Goal: Information Seeking & Learning: Find specific fact

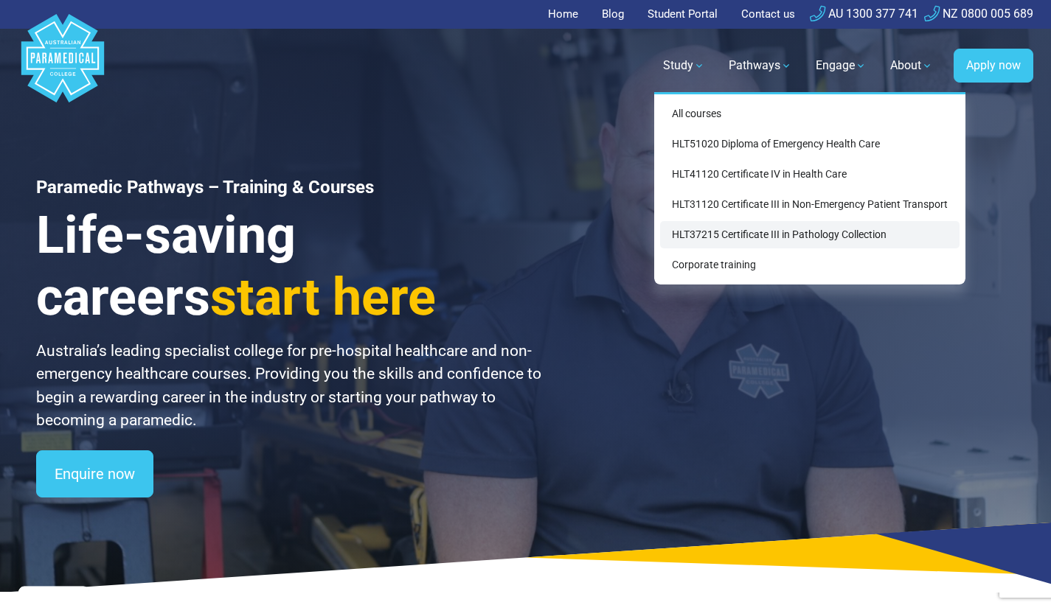
click at [718, 231] on link "HLT37215 Certificate III in Pathology Collection" at bounding box center [809, 234] width 299 height 27
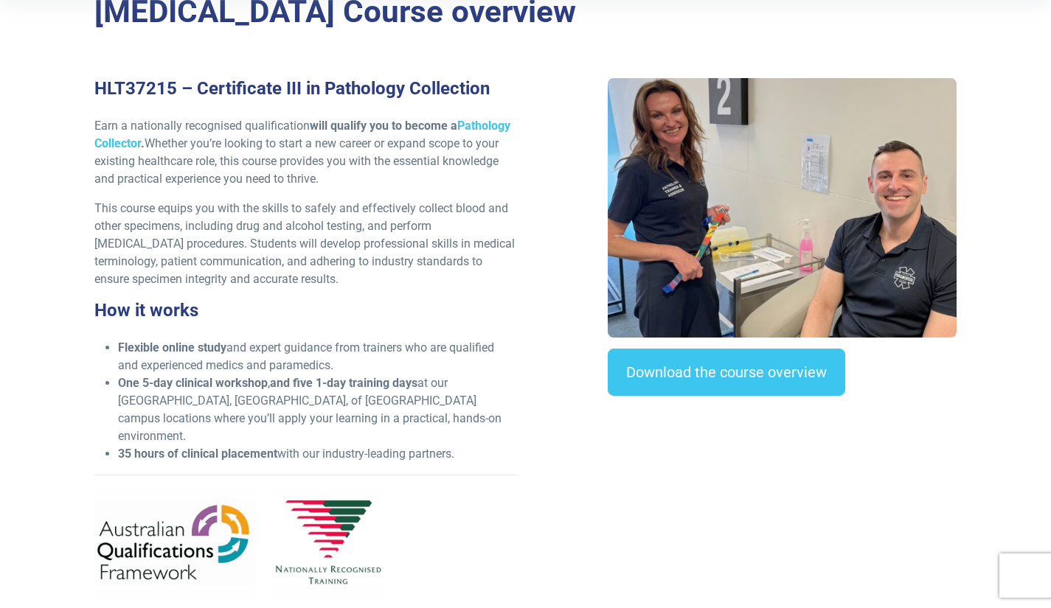
scroll to position [369, 0]
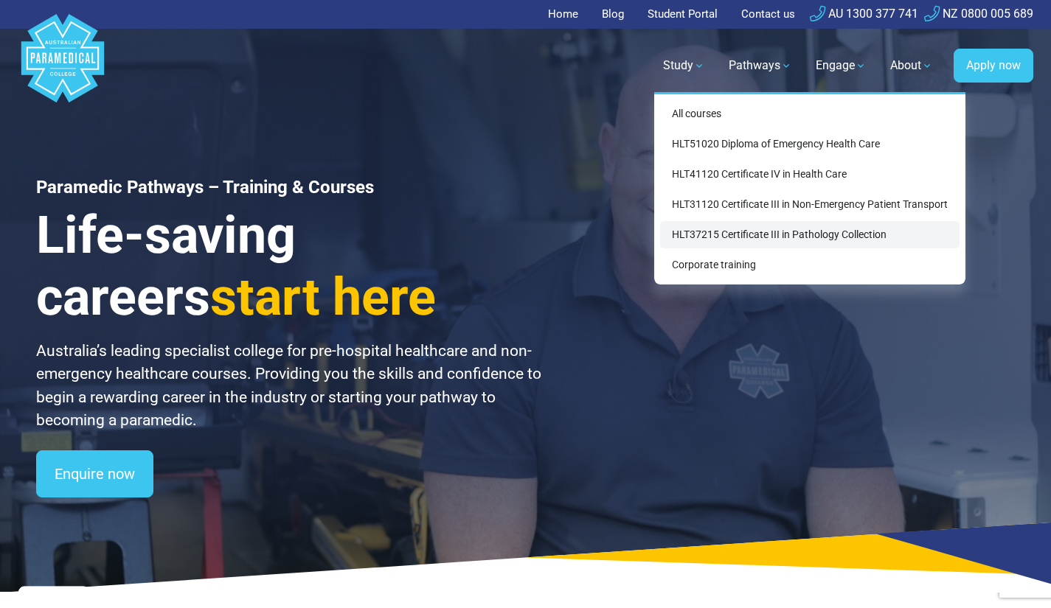
click at [711, 230] on link "HLT37215 Certificate III in Pathology Collection" at bounding box center [809, 234] width 299 height 27
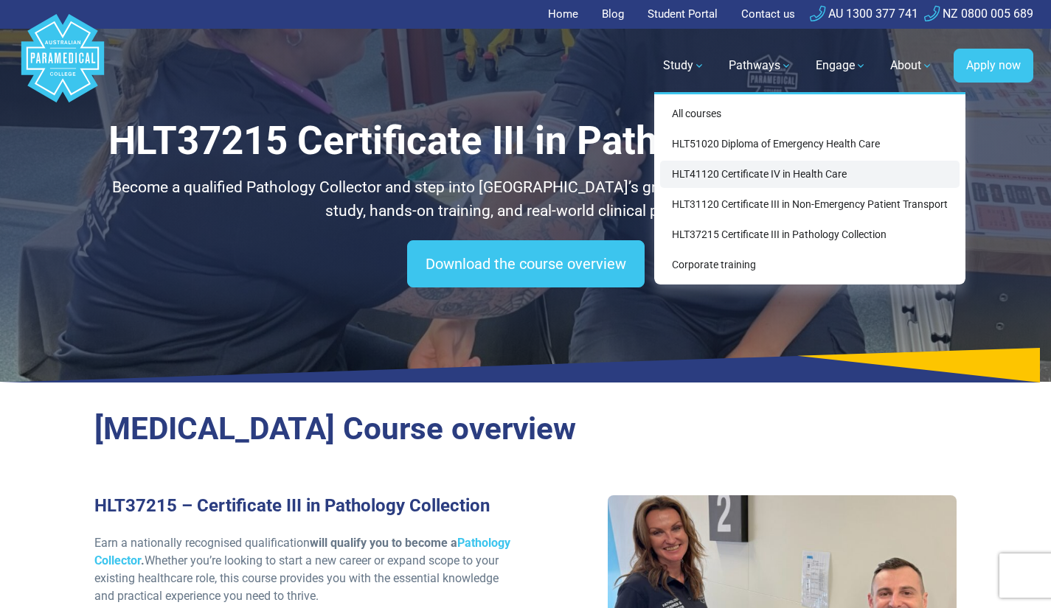
click at [718, 175] on link "HLT41120 Certificate IV in Health Care" at bounding box center [809, 174] width 299 height 27
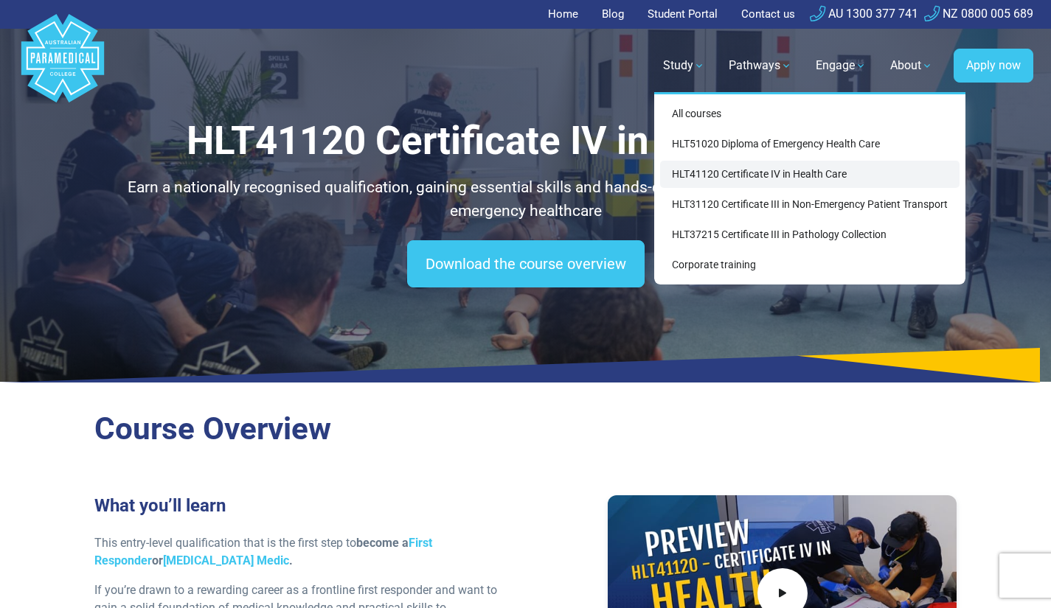
click at [728, 173] on link "HLT41120 Certificate IV in Health Care" at bounding box center [809, 174] width 299 height 27
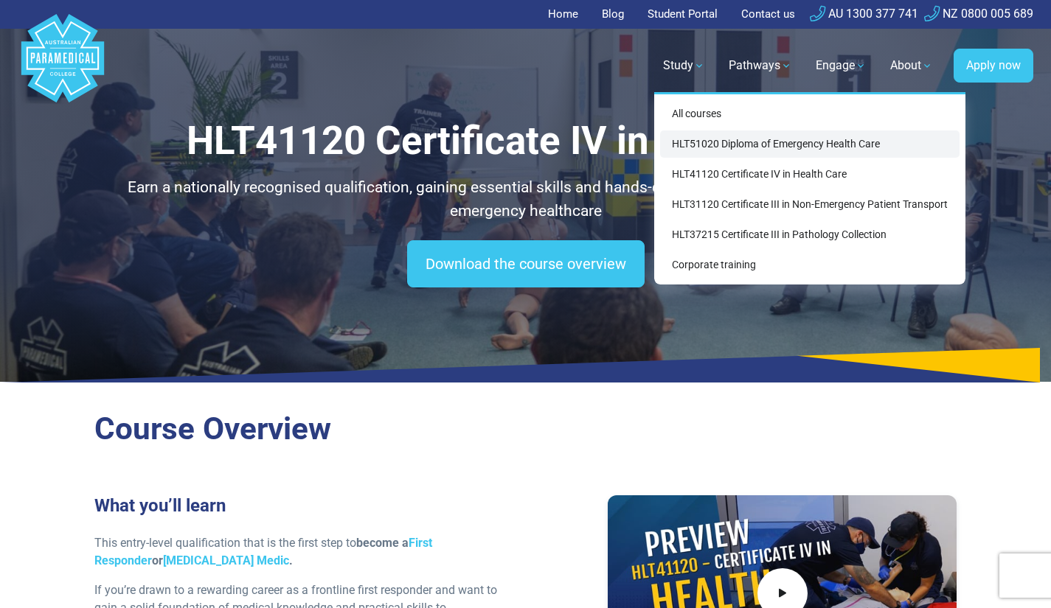
click at [707, 136] on link "HLT51020 Diploma of Emergency Health Care" at bounding box center [809, 144] width 299 height 27
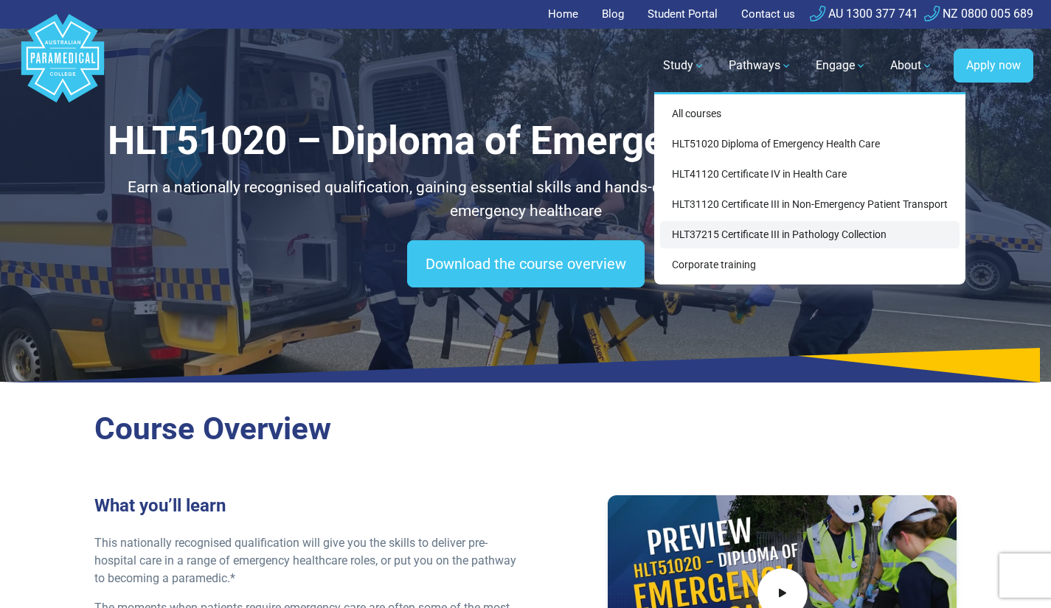
click at [737, 237] on link "HLT37215 Certificate III in Pathology Collection" at bounding box center [809, 234] width 299 height 27
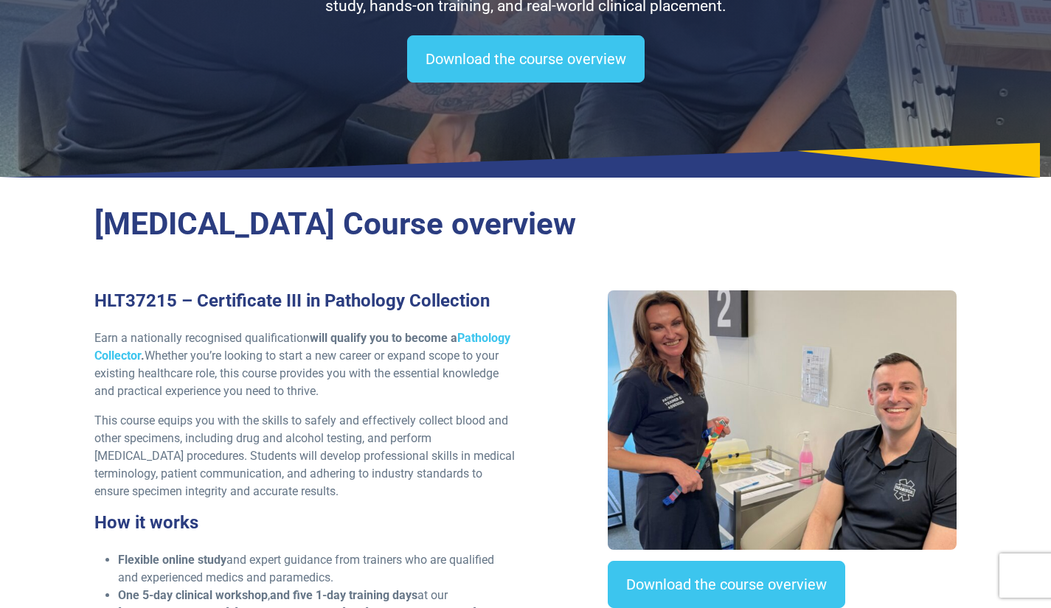
scroll to position [516, 0]
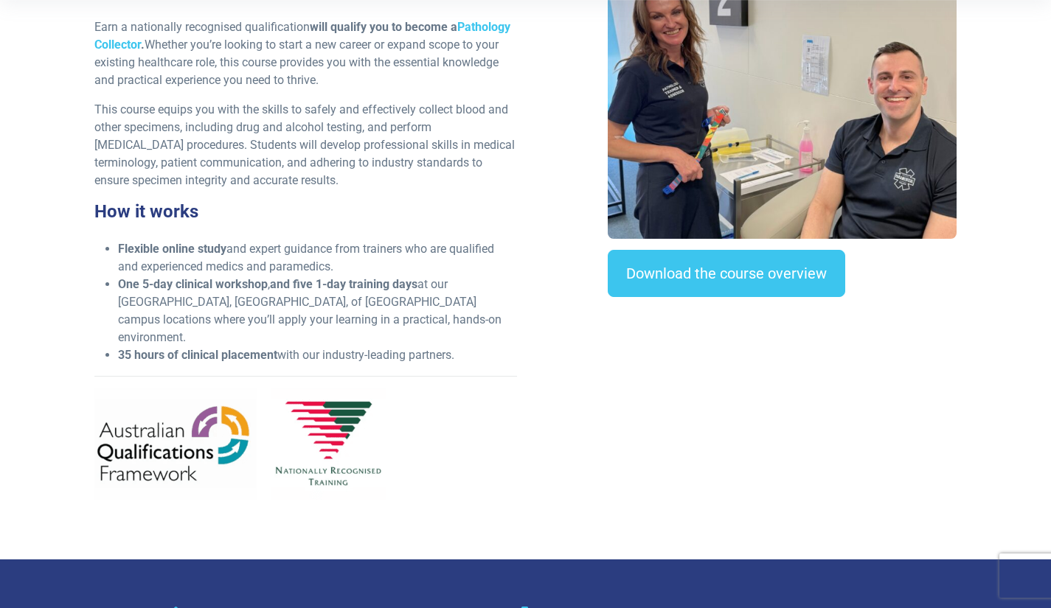
click at [488, 164] on p "This course equips you with the skills to safely and effectively collect blood …" at bounding box center [305, 145] width 423 height 89
click at [503, 163] on p "This course equips you with the skills to safely and effectively collect blood …" at bounding box center [305, 145] width 423 height 89
click at [507, 164] on p "This course equips you with the skills to safely and effectively collect blood …" at bounding box center [305, 145] width 423 height 89
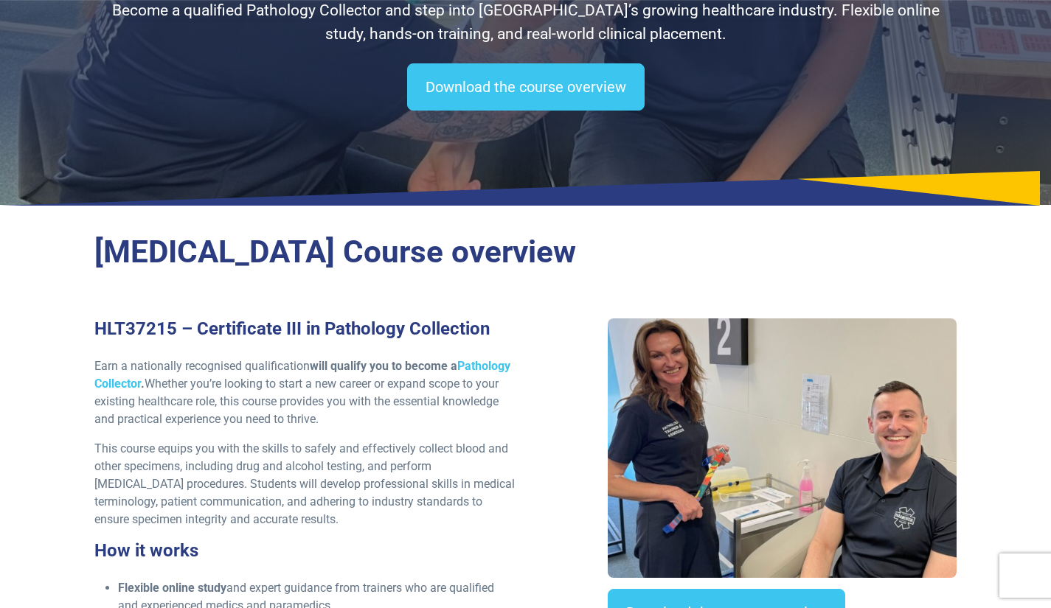
scroll to position [0, 0]
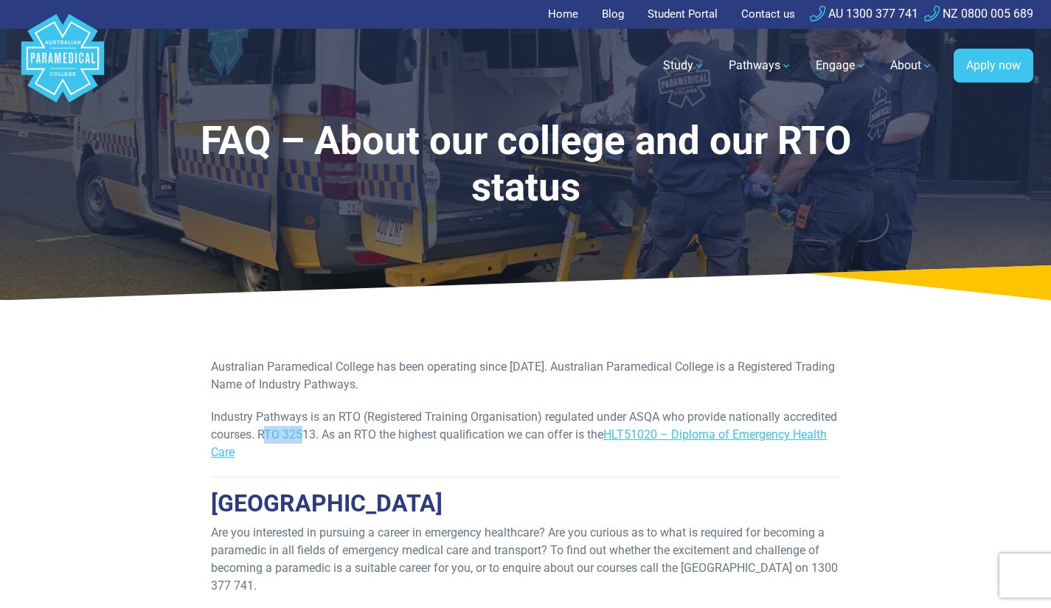
drag, startPoint x: 263, startPoint y: 435, endPoint x: 300, endPoint y: 437, distance: 37.7
click at [305, 436] on p "Industry Pathways is an RTO (Registered Training Organisation) regulated under …" at bounding box center [525, 435] width 629 height 53
click at [260, 437] on p "Industry Pathways is an RTO (Registered Training Organisation) regulated under …" at bounding box center [525, 435] width 629 height 53
drag, startPoint x: 267, startPoint y: 436, endPoint x: 316, endPoint y: 438, distance: 49.5
click at [316, 437] on p "Industry Pathways is an RTO (Registered Training Organisation) regulated under …" at bounding box center [525, 435] width 629 height 53
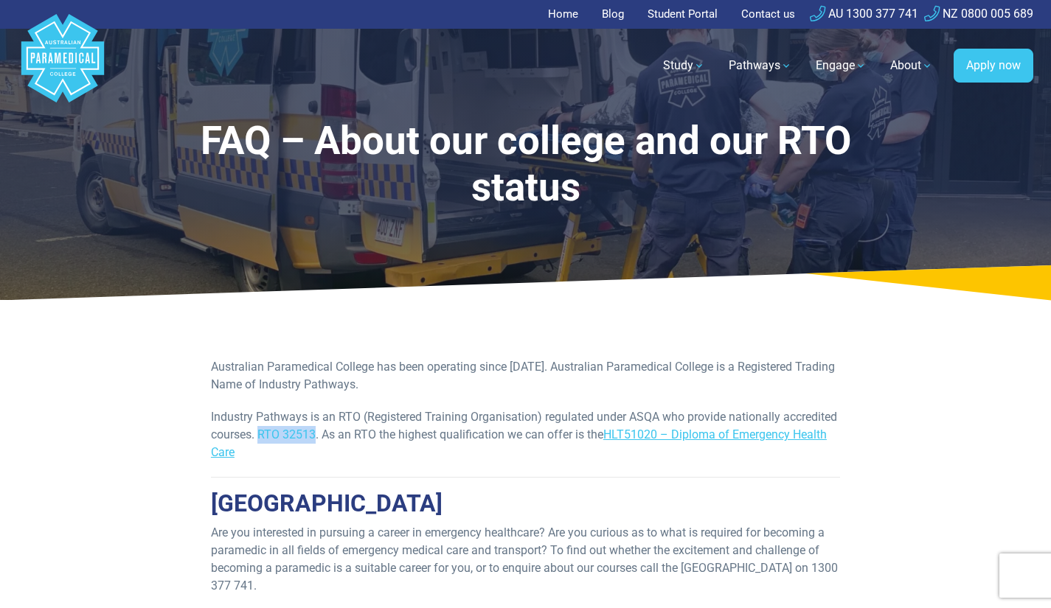
copy p "RTO 32513"
